Goal: Information Seeking & Learning: Check status

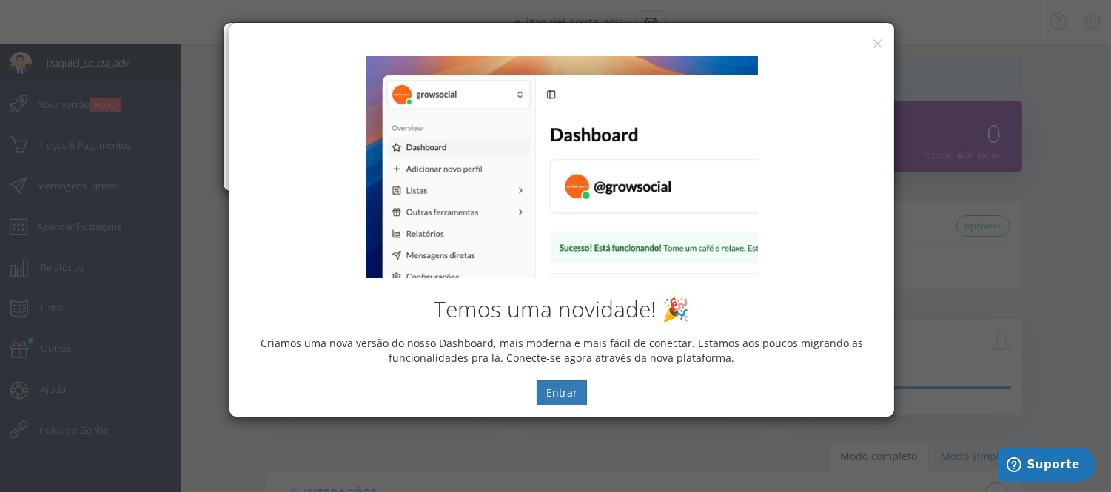
click at [640, 56] on div "Temos uma novidade! 🎉 Criamos uma nova versão do nosso Dashboard, mais moderna …" at bounding box center [562, 230] width 643 height 349
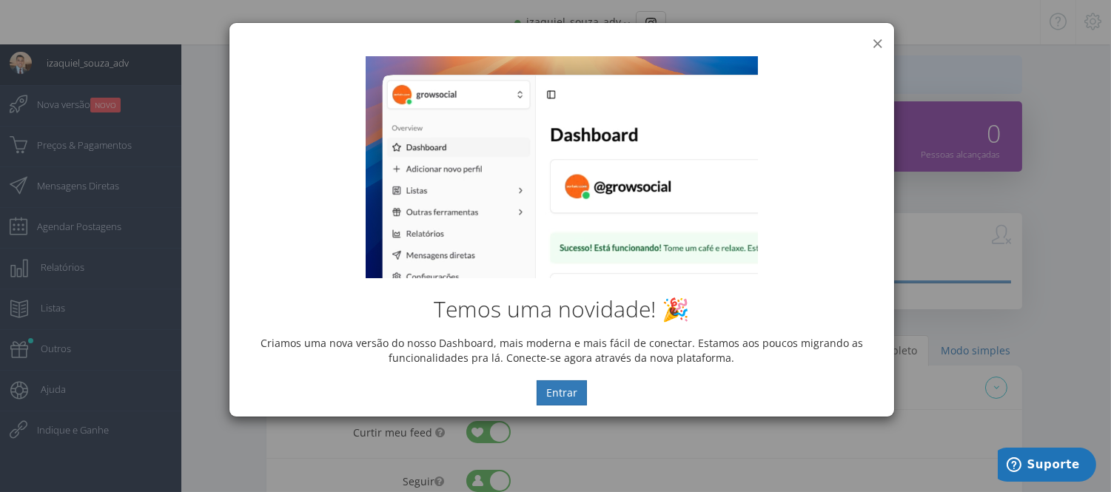
click at [874, 41] on button "×" at bounding box center [877, 43] width 11 height 20
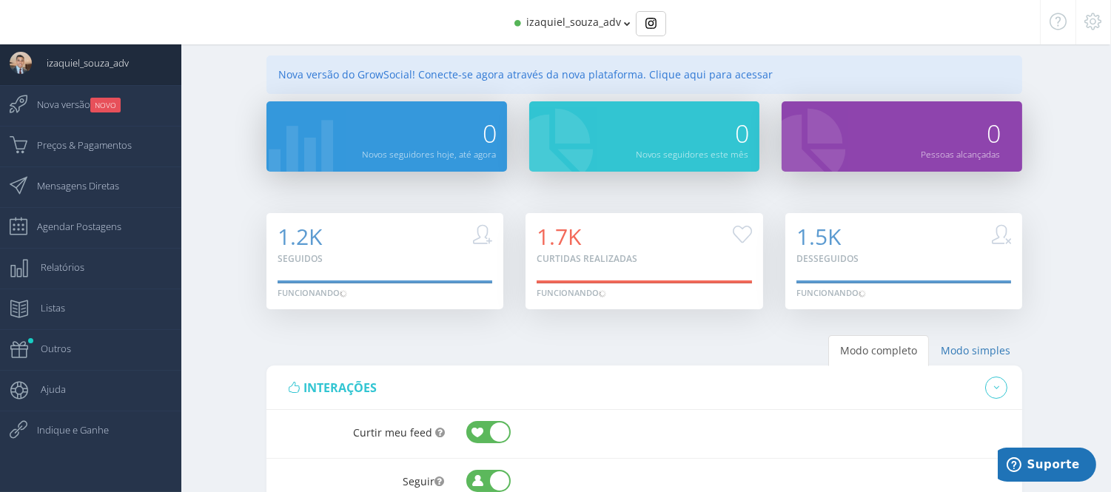
click at [617, 25] on span "izaquiel_souza_adv" at bounding box center [573, 22] width 95 height 14
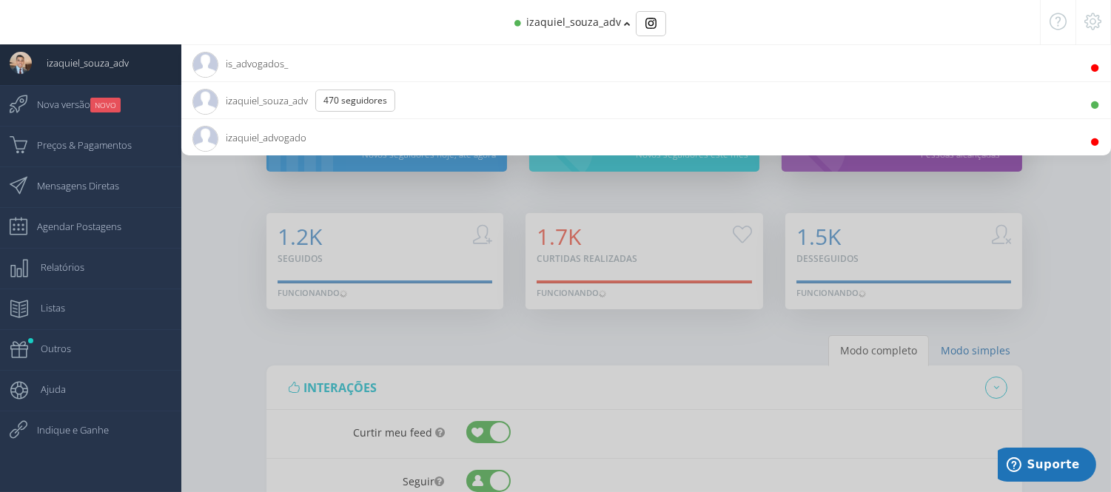
click at [275, 53] on span "is_advogados_" at bounding box center [241, 63] width 96 height 37
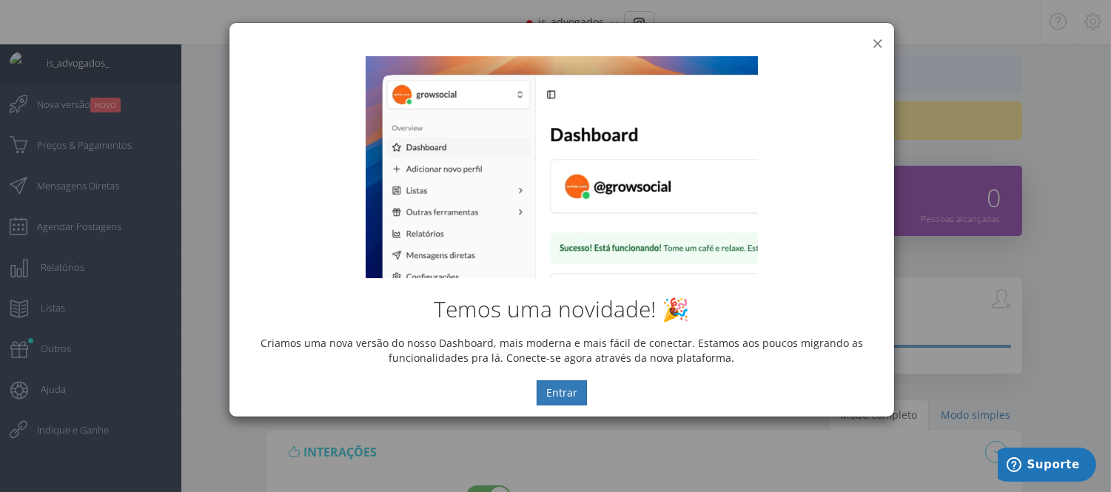
click at [874, 40] on button "×" at bounding box center [877, 43] width 11 height 20
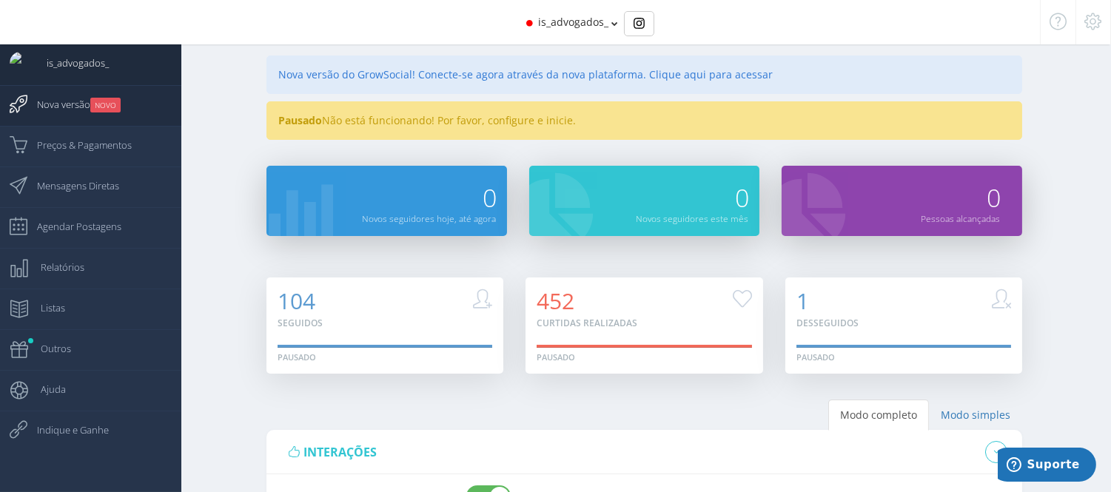
click at [83, 99] on span "Nova versão NOVO" at bounding box center [71, 104] width 98 height 37
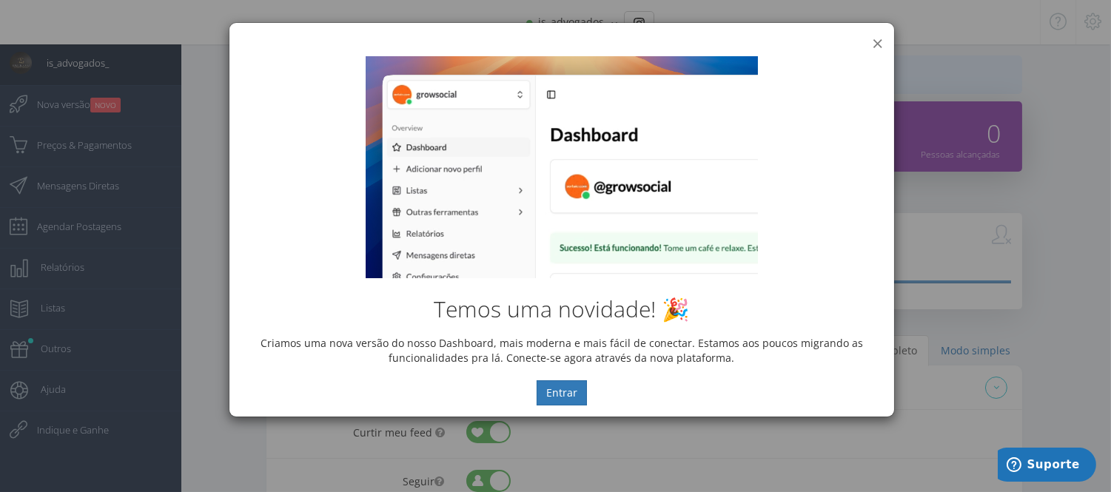
click at [877, 40] on button "×" at bounding box center [877, 43] width 11 height 20
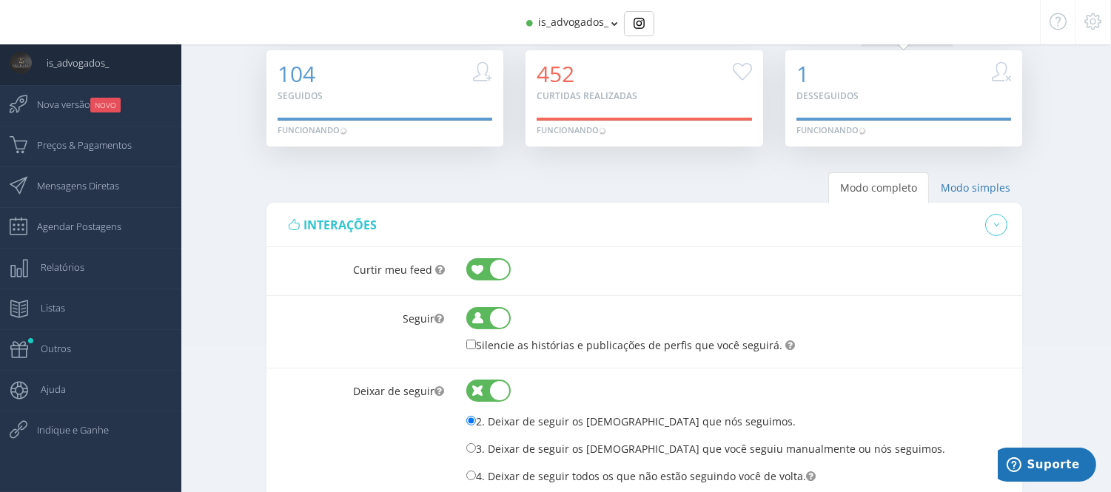
scroll to position [164, 0]
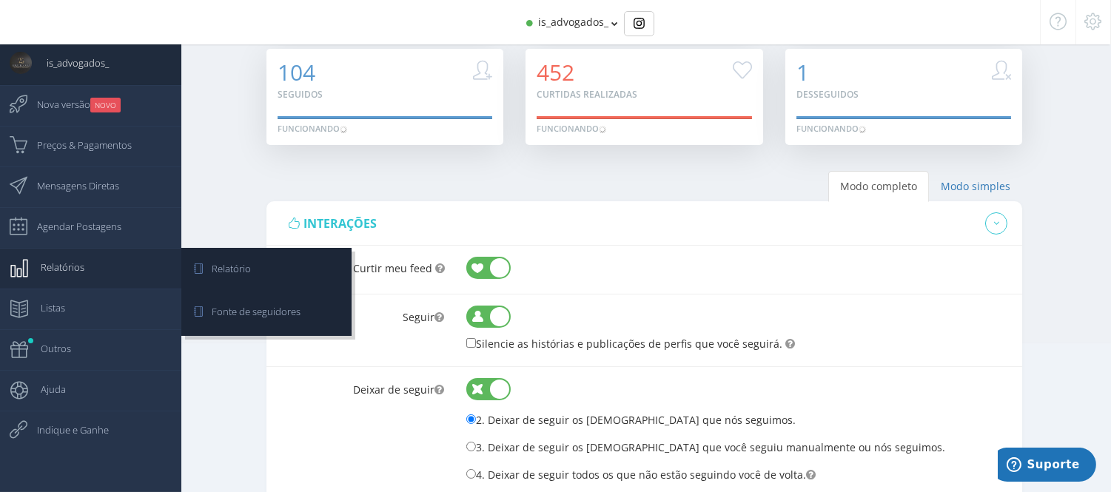
click at [64, 252] on span "Relatórios" at bounding box center [55, 267] width 58 height 37
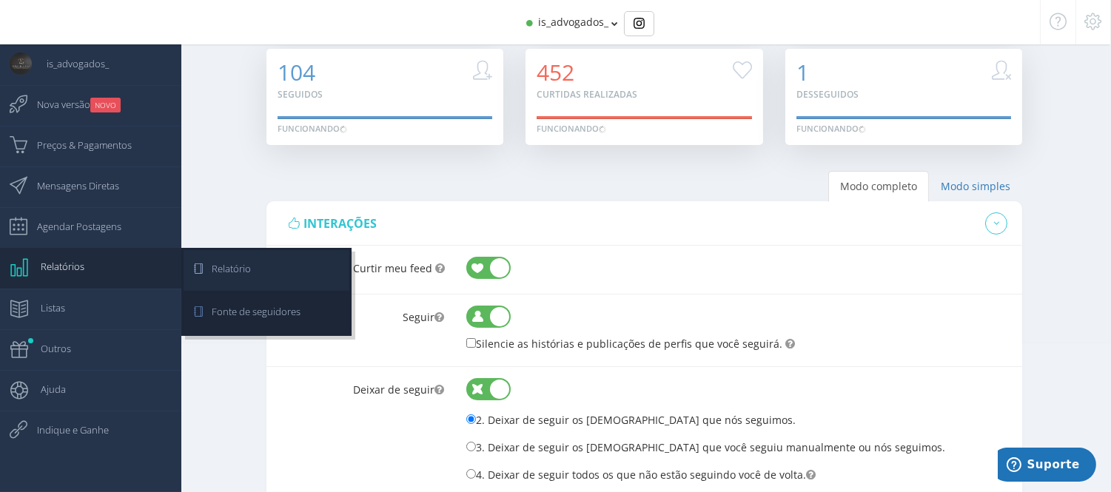
click at [263, 269] on link "Relatório" at bounding box center [267, 270] width 166 height 41
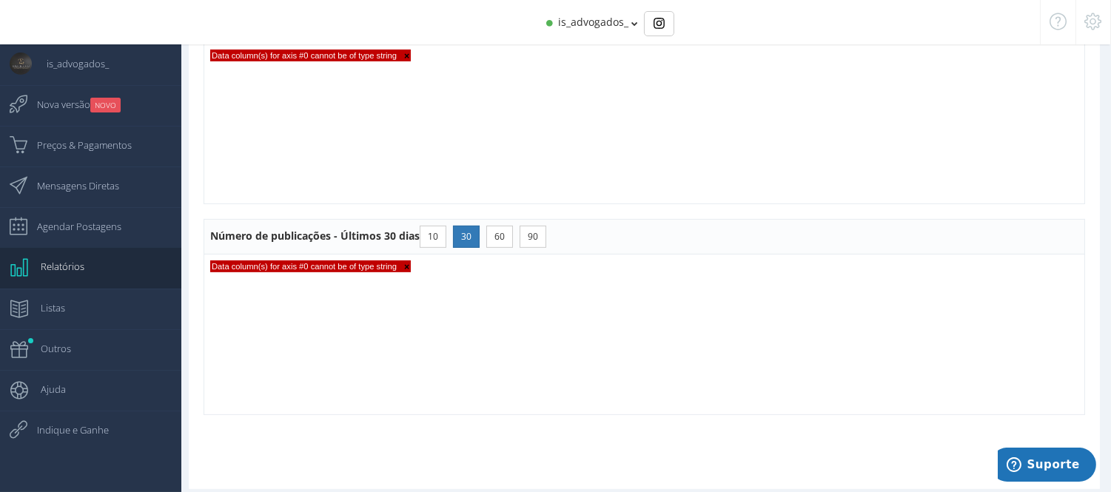
scroll to position [1142, 0]
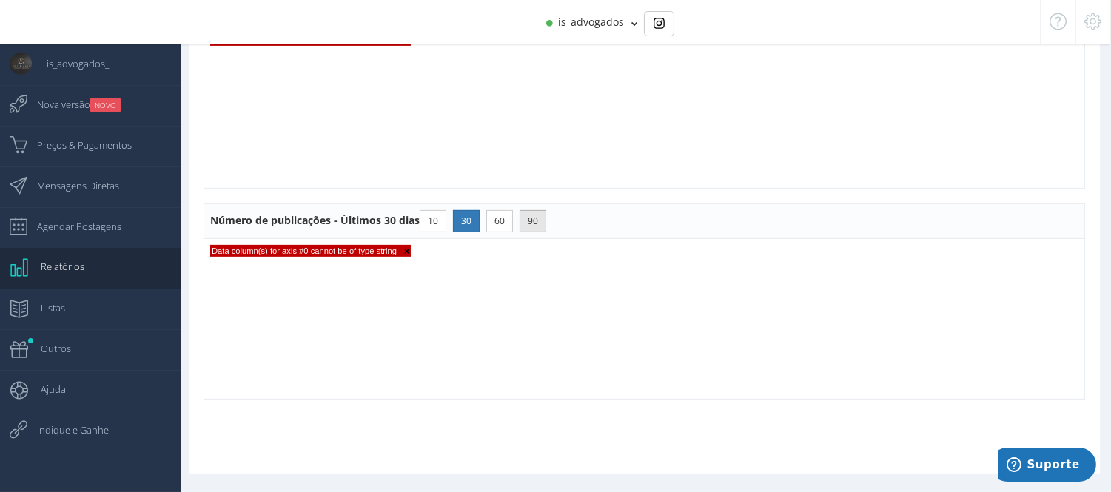
click at [529, 219] on button "90" at bounding box center [533, 221] width 27 height 22
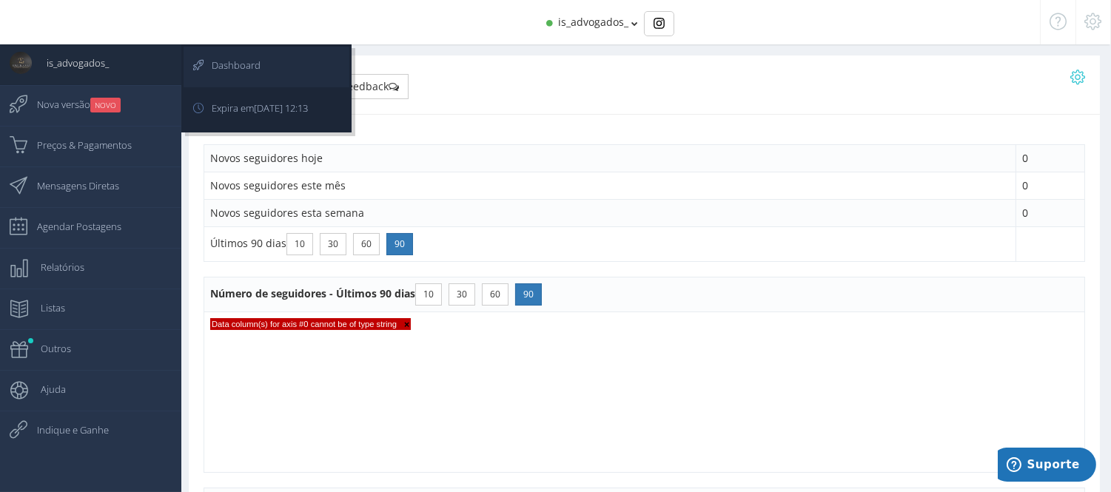
click at [191, 60] on icon at bounding box center [190, 65] width 13 height 37
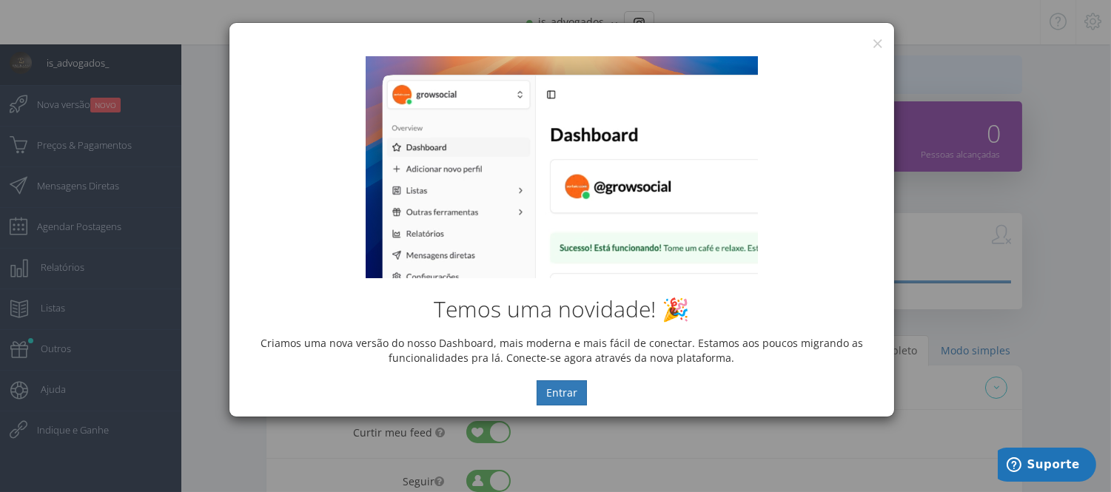
click at [877, 47] on div "Temos uma novidade! 🎉 Criamos uma nova versão do nosso Dashboard, mais moderna …" at bounding box center [562, 231] width 665 height 372
click at [878, 42] on button "×" at bounding box center [877, 43] width 11 height 20
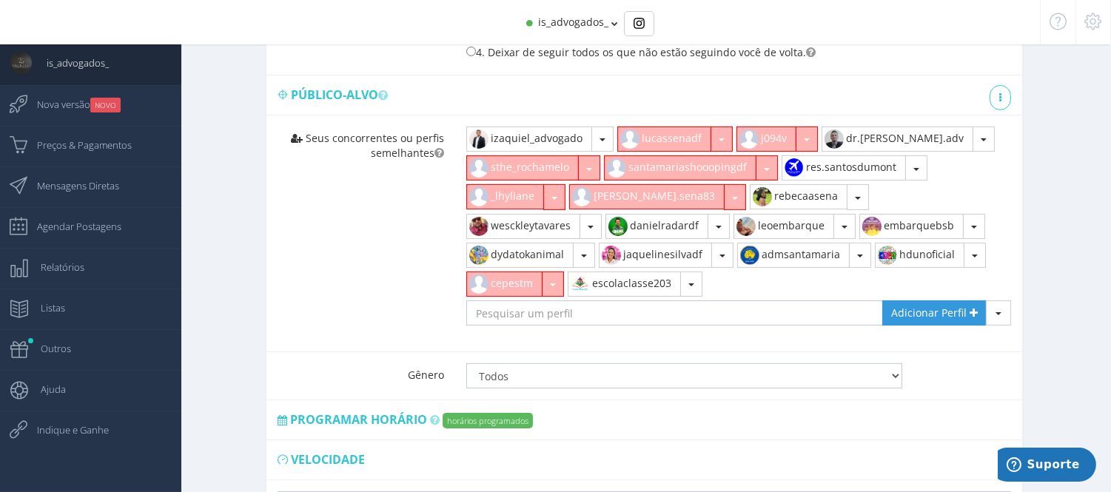
scroll to position [558, 0]
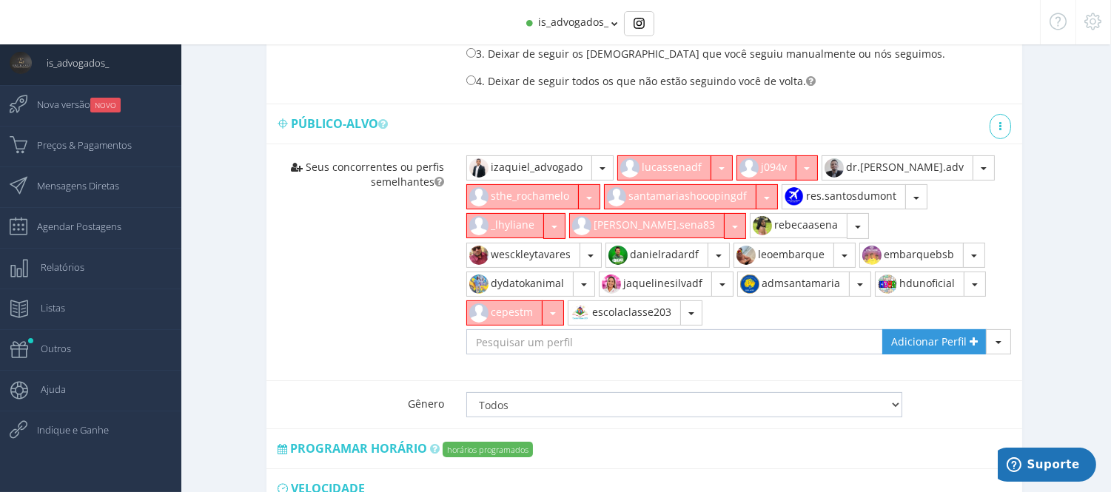
click at [555, 229] on span "button" at bounding box center [555, 227] width 6 height 3
click at [280, 234] on div "Seus concorrentes ou perfis semelhantes izaquiel_advogado Remover" at bounding box center [645, 262] width 756 height 237
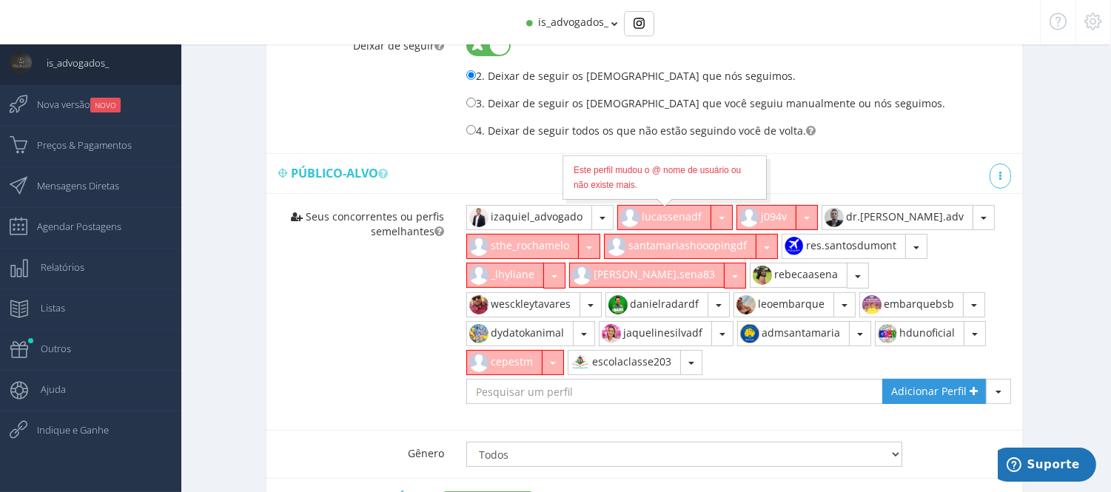
scroll to position [723, 0]
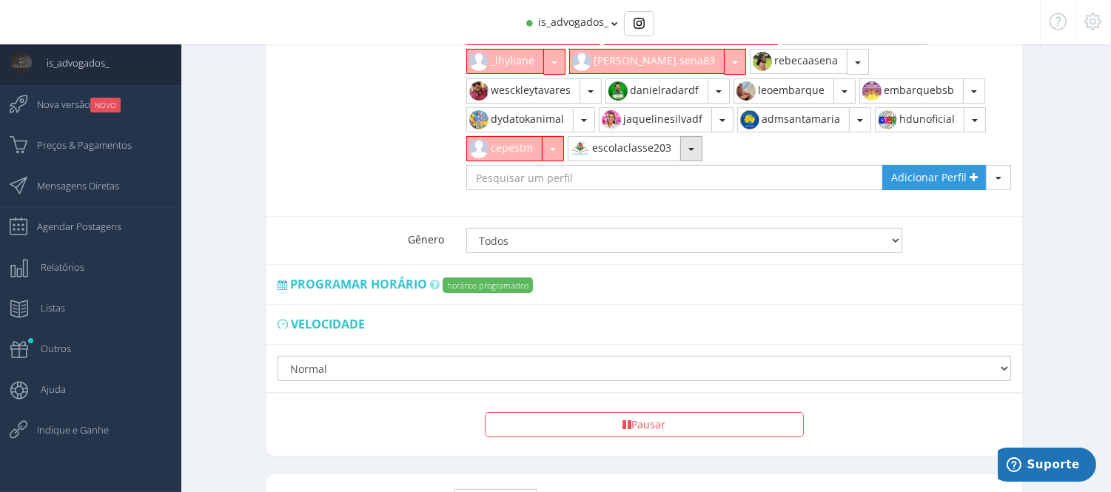
click at [689, 151] on span "button" at bounding box center [692, 149] width 6 height 3
click at [569, 180] on link "Remover" at bounding box center [633, 182] width 128 height 25
click at [564, 136] on button "button" at bounding box center [553, 148] width 22 height 25
click at [595, 170] on link "Remover" at bounding box center [531, 182] width 128 height 25
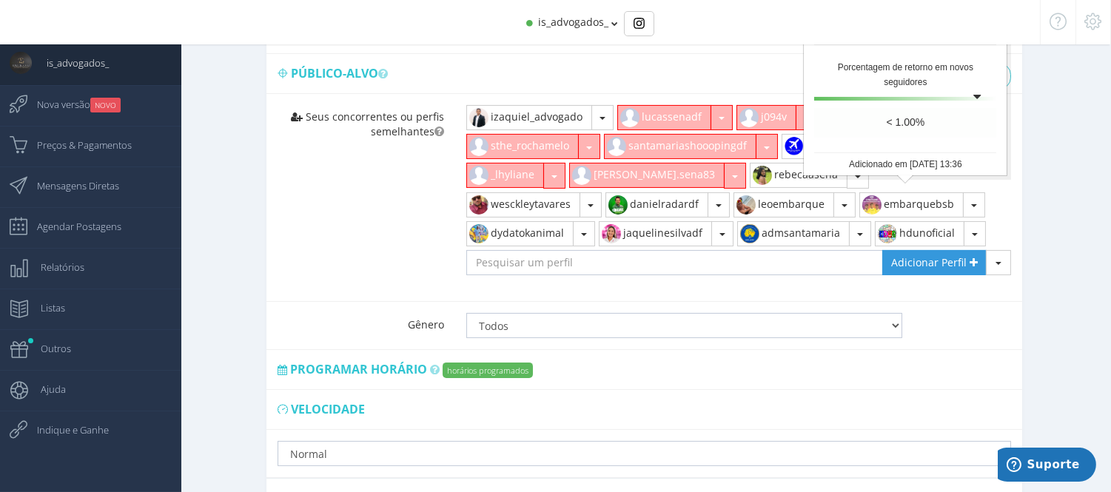
scroll to position [558, 0]
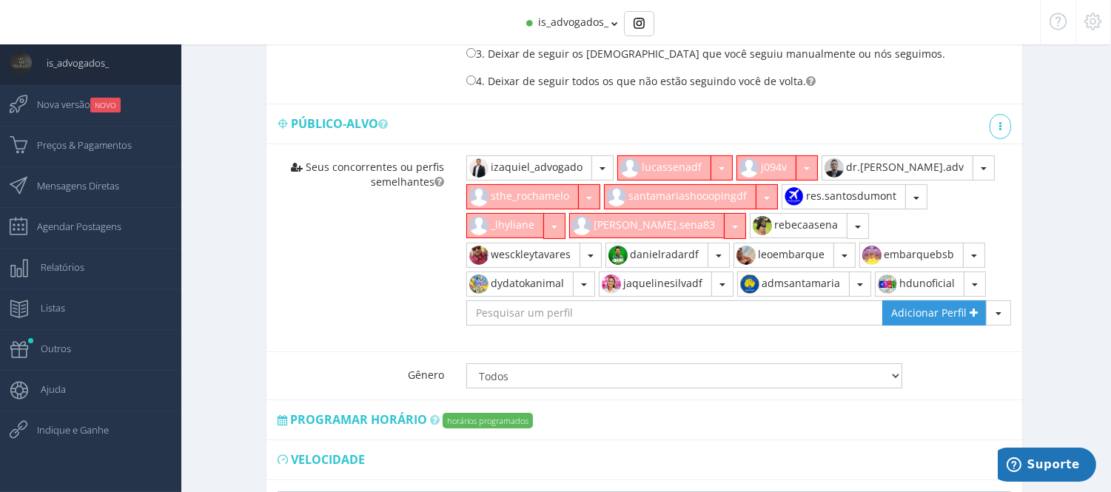
click at [763, 195] on button "button" at bounding box center [767, 196] width 22 height 25
click at [666, 232] on link "Remover" at bounding box center [669, 230] width 128 height 25
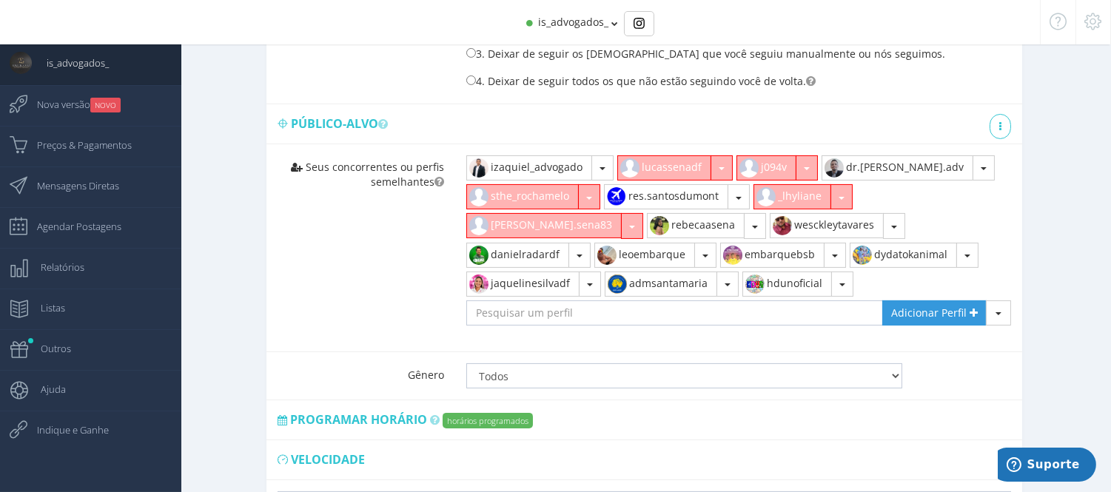
click at [598, 193] on button "button" at bounding box center [589, 196] width 22 height 25
click at [550, 223] on link "Remover" at bounding box center [531, 230] width 128 height 25
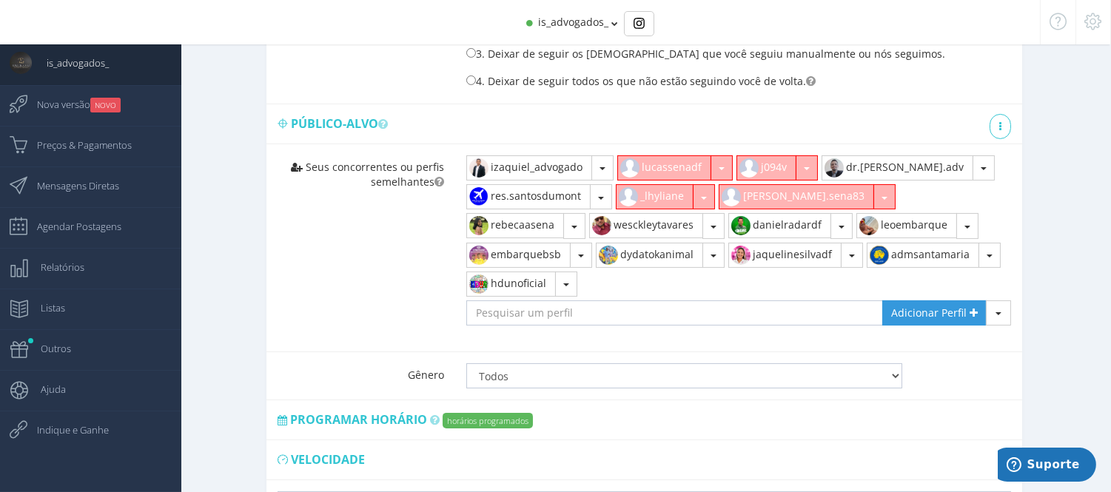
click at [715, 171] on button "button" at bounding box center [722, 167] width 22 height 25
click at [656, 202] on link "Remover" at bounding box center [682, 201] width 128 height 25
click at [689, 170] on span "button" at bounding box center [688, 168] width 6 height 3
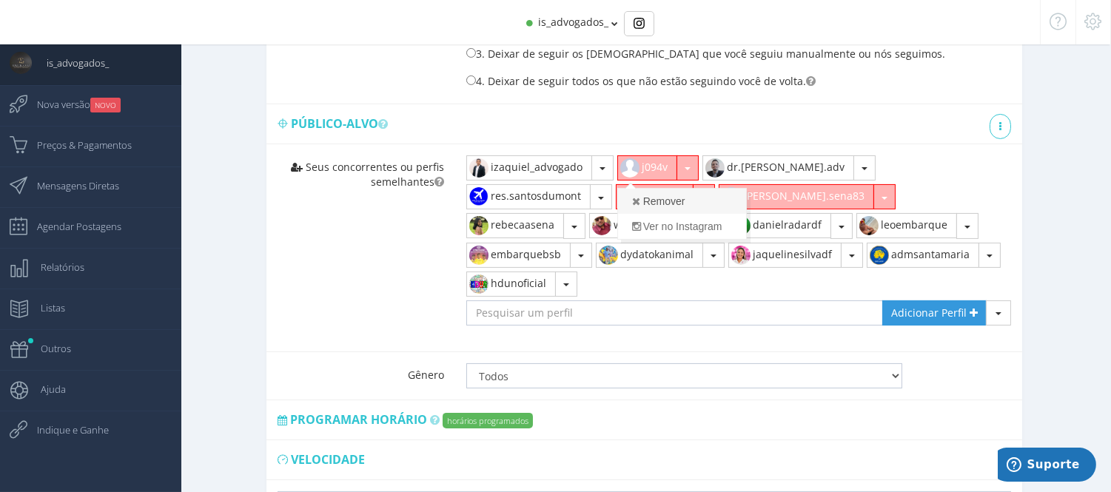
click at [650, 198] on link "Remover" at bounding box center [682, 201] width 128 height 25
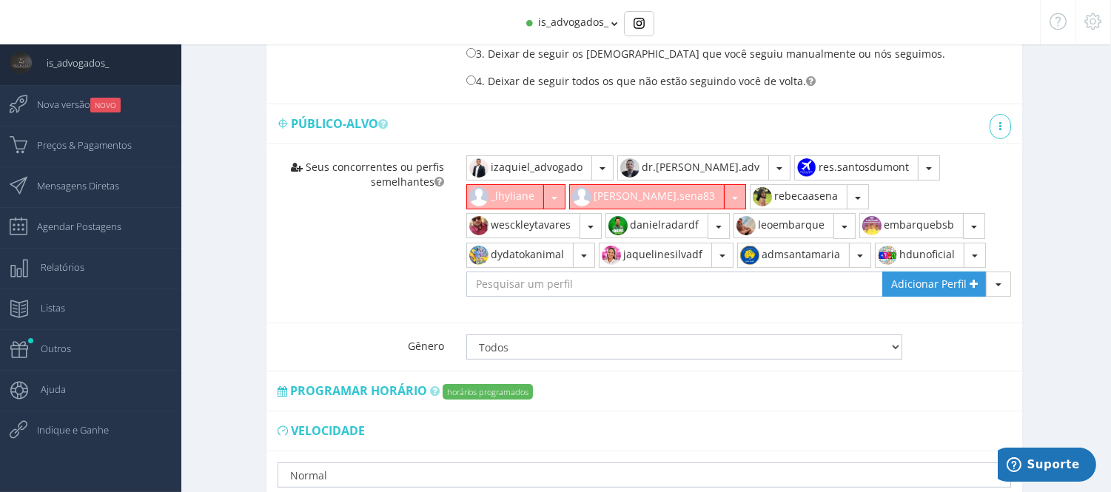
click at [558, 197] on span "button" at bounding box center [555, 198] width 6 height 3
click at [595, 218] on link "Remover" at bounding box center [531, 230] width 128 height 25
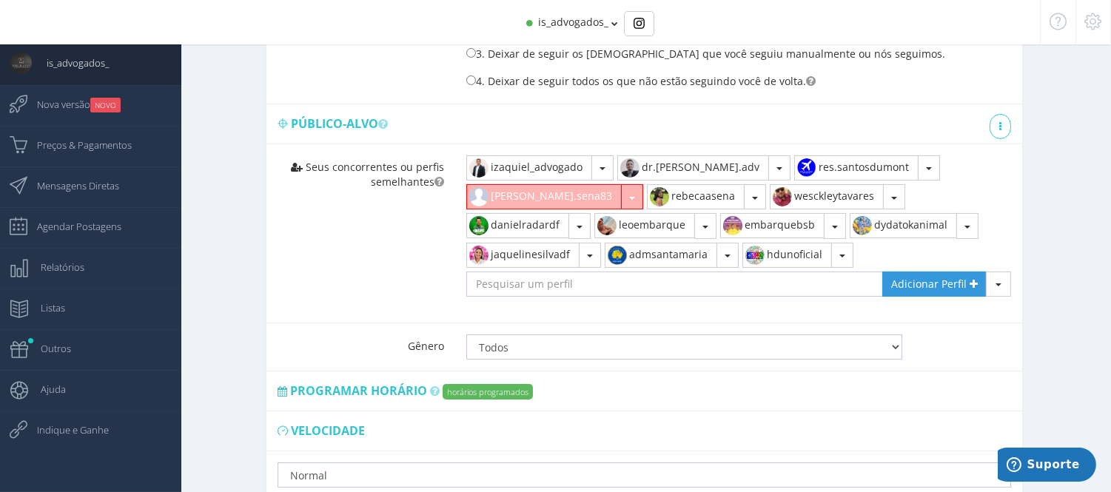
click at [635, 197] on span "button" at bounding box center [632, 198] width 6 height 3
click at [595, 218] on link "Remover" at bounding box center [531, 230] width 128 height 25
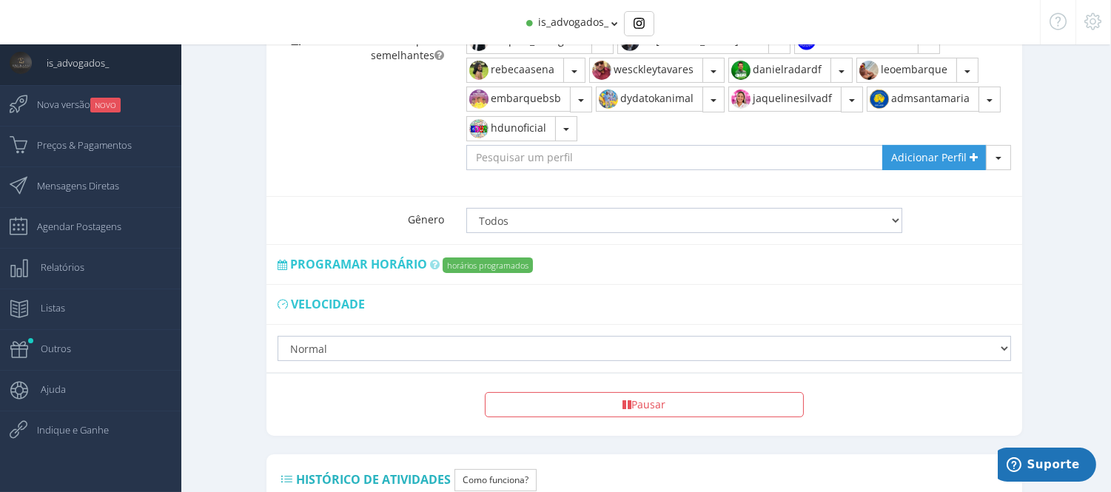
scroll to position [800, 0]
